Goal: Share content

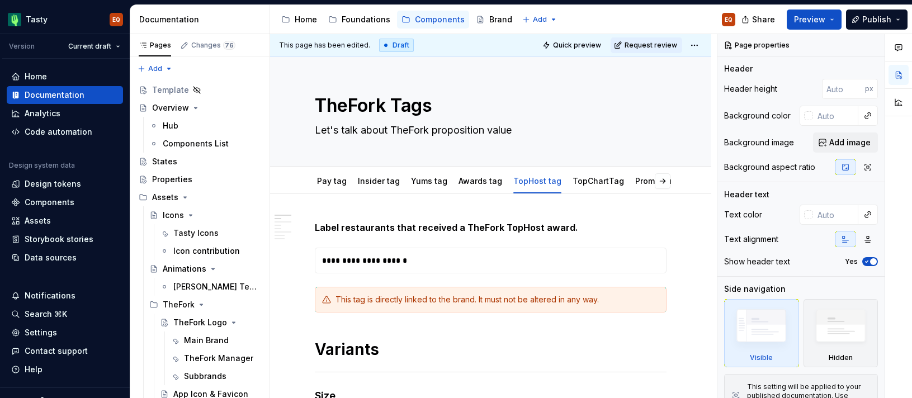
type textarea "*"
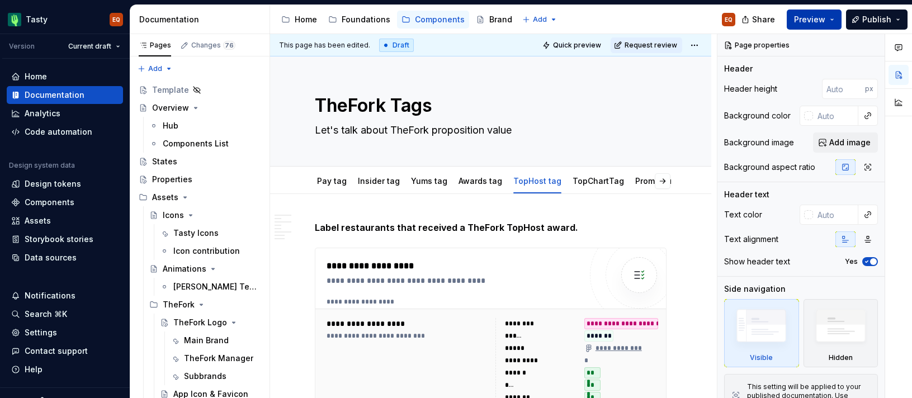
click at [807, 24] on span "Preview" at bounding box center [809, 19] width 31 height 11
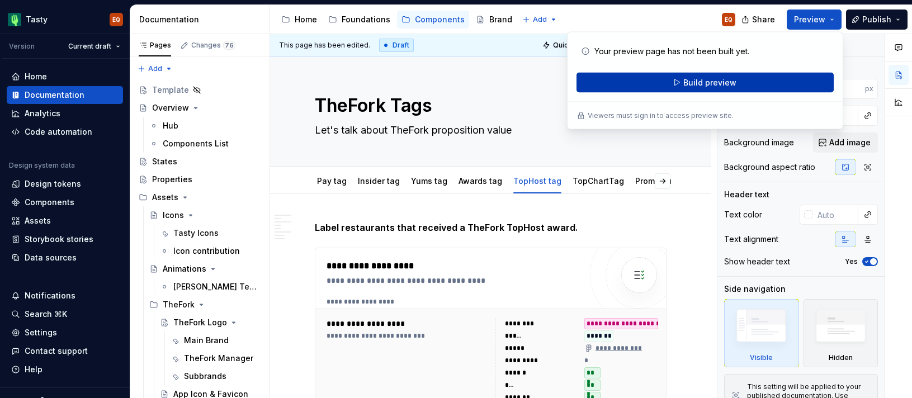
type textarea "*"
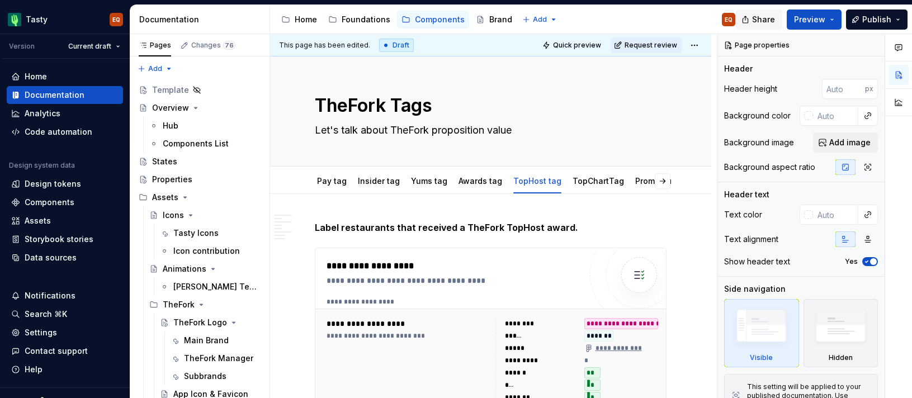
click at [765, 17] on span "Share" at bounding box center [763, 19] width 23 height 11
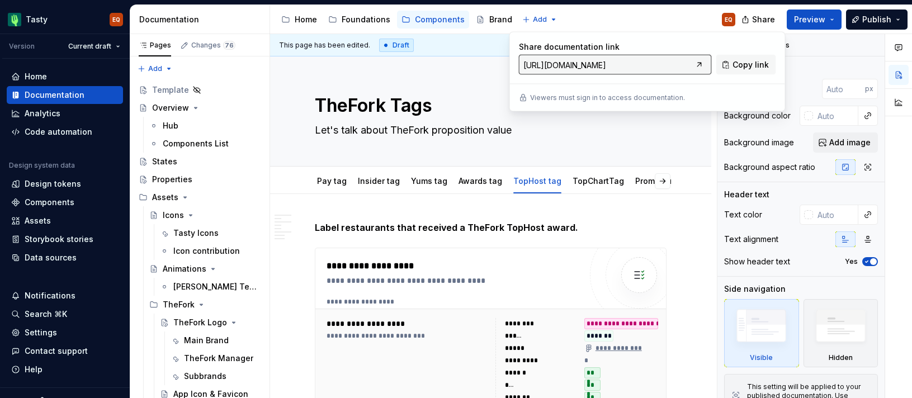
click at [606, 66] on input "[URL][DOMAIN_NAME]" at bounding box center [605, 65] width 173 height 20
type textarea "*"
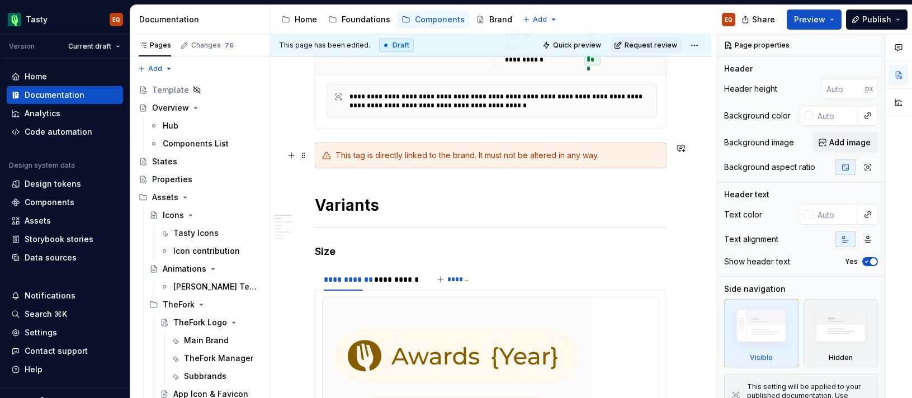
scroll to position [380, 0]
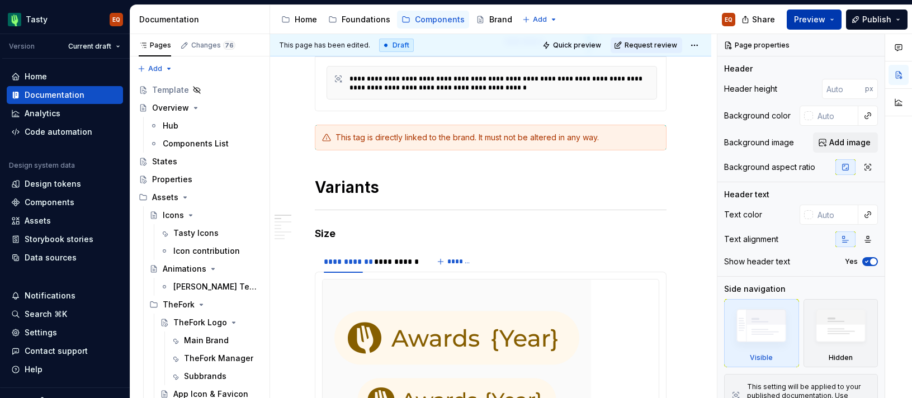
click at [836, 21] on button "Preview" at bounding box center [814, 20] width 55 height 20
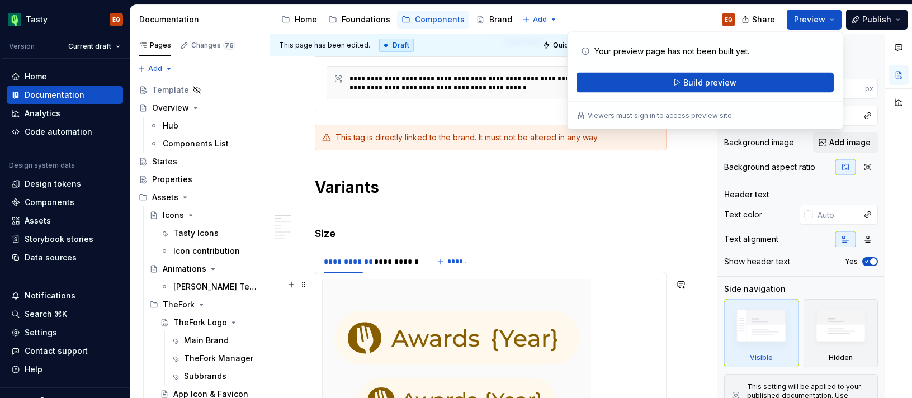
type textarea "*"
